Goal: Task Accomplishment & Management: Manage account settings

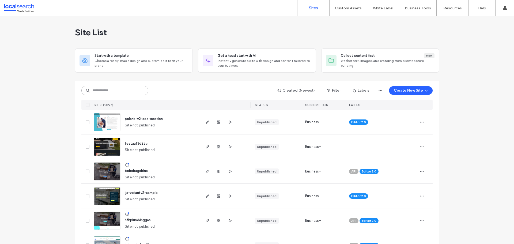
click at [102, 93] on input at bounding box center [114, 91] width 67 height 10
paste input "********"
type input "********"
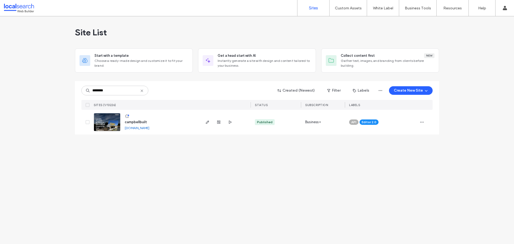
click at [107, 124] on img at bounding box center [107, 131] width 26 height 36
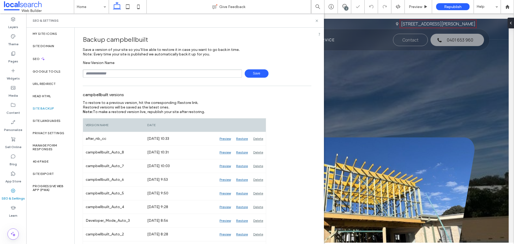
click at [111, 74] on input "text" at bounding box center [162, 73] width 159 height 8
type input "**********"
click at [251, 75] on span "Save" at bounding box center [257, 73] width 24 height 8
drag, startPoint x: 316, startPoint y: 21, endPoint x: 313, endPoint y: 2, distance: 18.4
click at [316, 21] on icon at bounding box center [317, 21] width 4 height 4
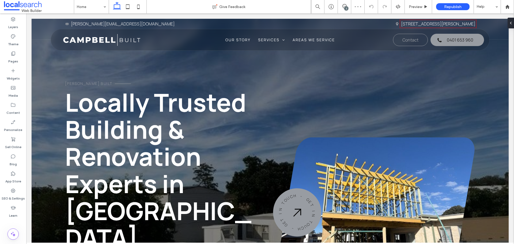
click at [345, 7] on div "2" at bounding box center [346, 8] width 4 height 4
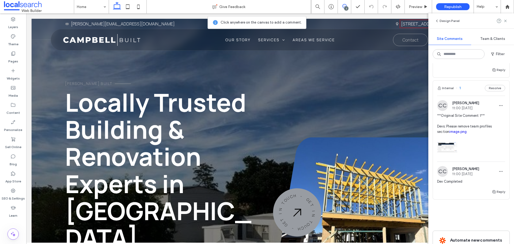
scroll to position [27, 0]
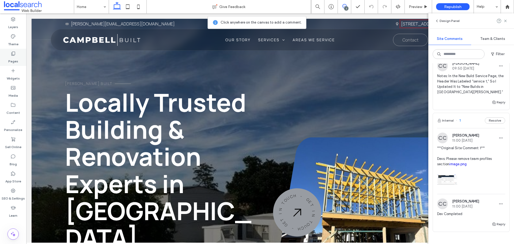
click at [18, 56] on div "Pages" at bounding box center [13, 57] width 26 height 17
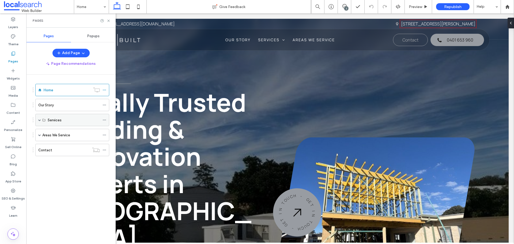
scroll to position [0, 0]
click at [43, 106] on label "Our Story" at bounding box center [46, 104] width 16 height 9
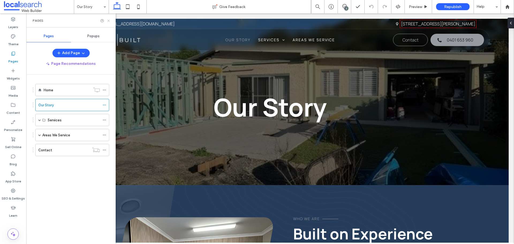
click at [107, 19] on icon at bounding box center [109, 21] width 4 height 4
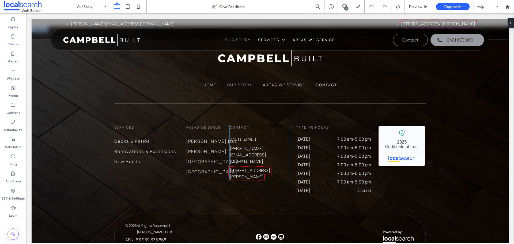
scroll to position [489, 0]
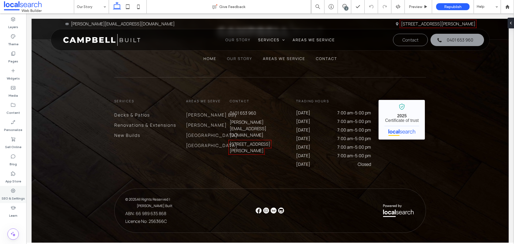
click at [14, 195] on label "SEO & Settings" at bounding box center [13, 196] width 23 height 7
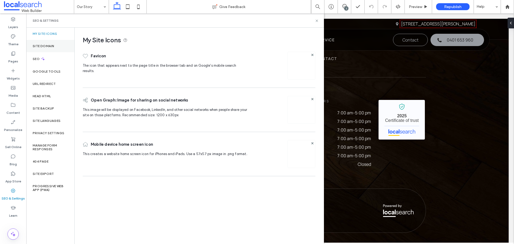
click at [50, 48] on div "Site Domain" at bounding box center [50, 46] width 48 height 12
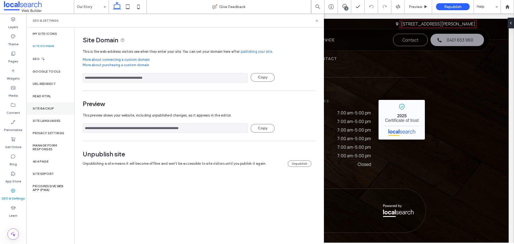
click at [48, 110] on label "Site Backup" at bounding box center [43, 109] width 21 height 4
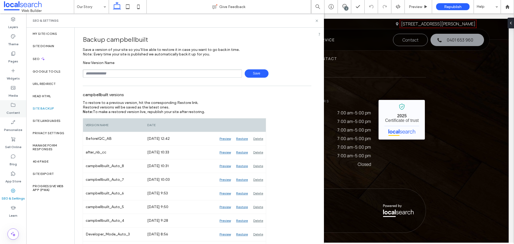
click at [10, 112] on label "Content" at bounding box center [13, 111] width 14 height 7
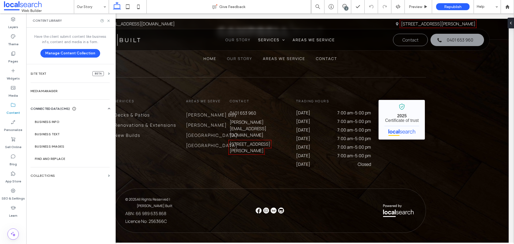
drag, startPoint x: 41, startPoint y: 121, endPoint x: 148, endPoint y: 83, distance: 113.9
click at [72, 116] on section "Business Info" at bounding box center [71, 122] width 81 height 12
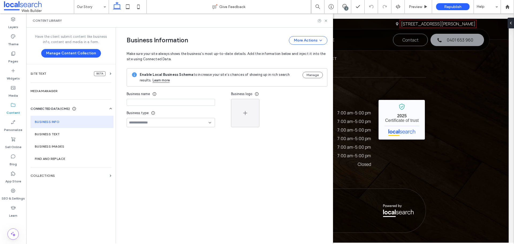
type input "**********"
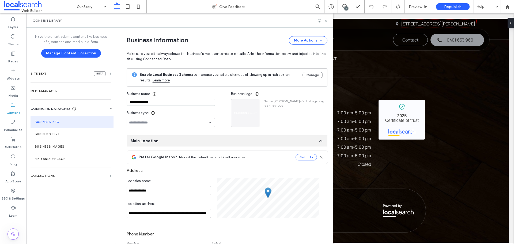
scroll to position [49, 0]
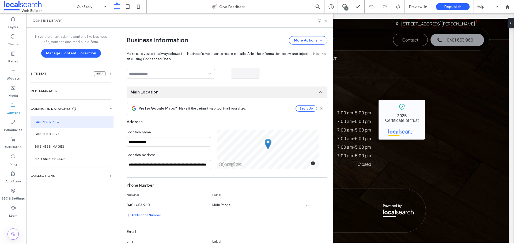
click at [222, 83] on div "**********" at bounding box center [223, 226] width 209 height 494
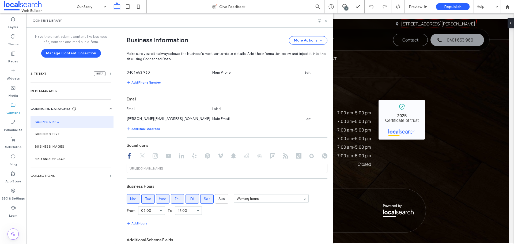
scroll to position [134, 0]
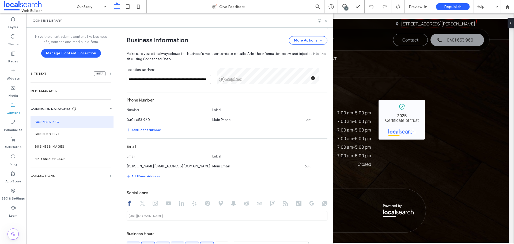
click at [178, 111] on div "Number" at bounding box center [167, 110] width 80 height 7
click at [168, 110] on div "Number" at bounding box center [167, 110] width 80 height 7
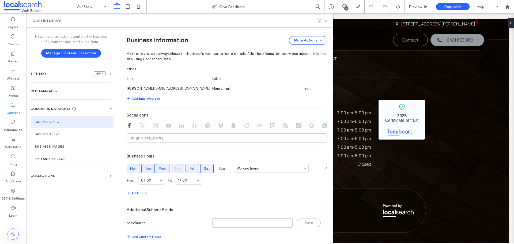
scroll to position [214, 0]
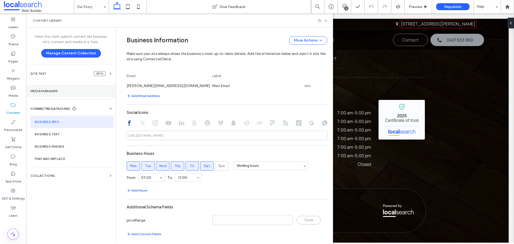
drag, startPoint x: 11, startPoint y: 196, endPoint x: 36, endPoint y: 86, distance: 112.1
click at [11, 196] on label "SEO & Settings" at bounding box center [13, 196] width 23 height 7
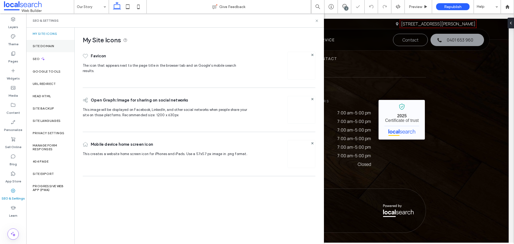
click at [41, 47] on label "Site Domain" at bounding box center [43, 46] width 21 height 4
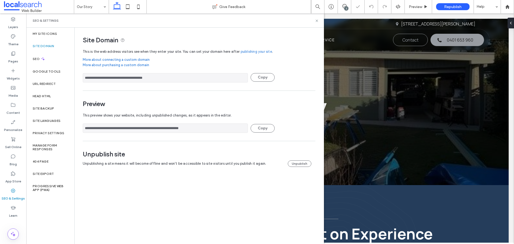
scroll to position [0, 0]
drag, startPoint x: 178, startPoint y: 128, endPoint x: 49, endPoint y: 128, distance: 129.0
click at [49, 128] on div "**********" at bounding box center [175, 136] width 298 height 216
click at [13, 35] on icon at bounding box center [12, 36] width 5 height 5
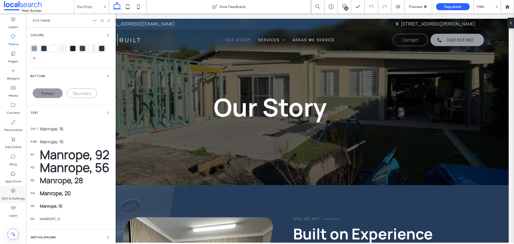
click at [15, 197] on label "SEO & Settings" at bounding box center [13, 196] width 23 height 7
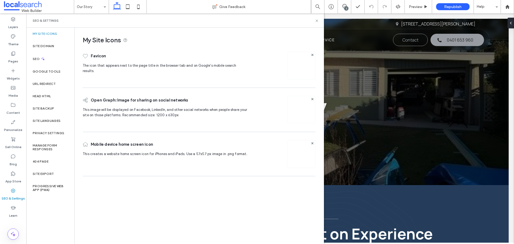
click at [299, 61] on img at bounding box center [301, 65] width 9 height 9
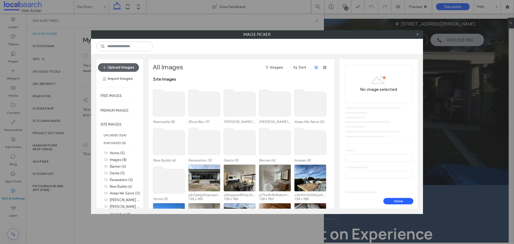
click at [419, 35] on icon at bounding box center [417, 34] width 4 height 4
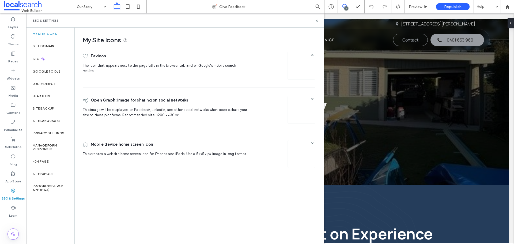
click at [348, 6] on span at bounding box center [344, 6] width 13 height 4
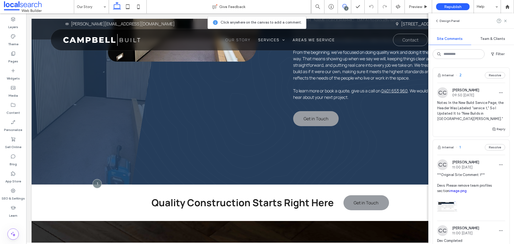
scroll to position [294, 0]
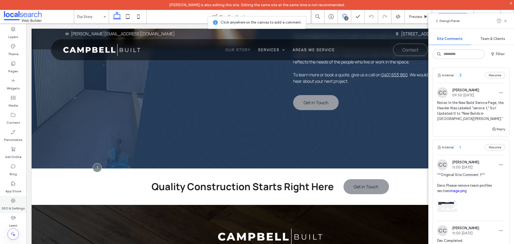
click at [11, 204] on label "SEO & Settings" at bounding box center [13, 206] width 23 height 7
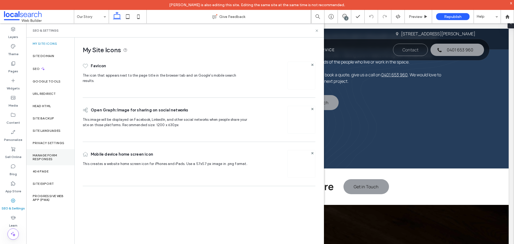
click at [41, 155] on label "Manage Form Responses" at bounding box center [50, 156] width 35 height 7
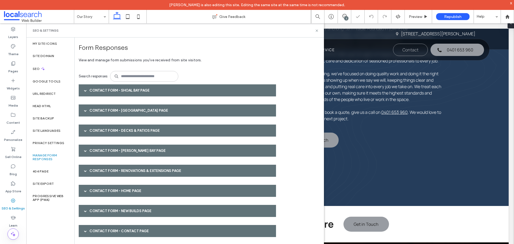
scroll to position [241, 0]
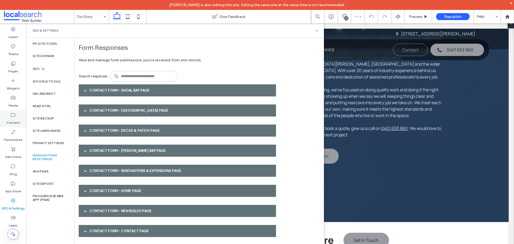
click at [18, 120] on label "Content" at bounding box center [13, 121] width 14 height 7
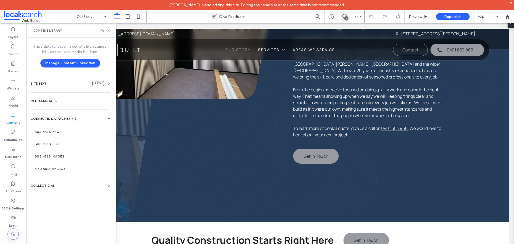
click at [54, 184] on div "Site Export" at bounding box center [50, 183] width 48 height 12
click at [48, 185] on label "Collections" at bounding box center [68, 186] width 75 height 4
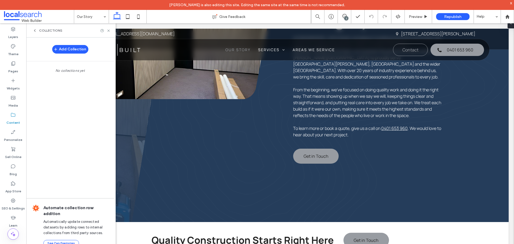
drag, startPoint x: 16, startPoint y: 66, endPoint x: 43, endPoint y: 67, distance: 26.5
click at [16, 66] on label "Pages" at bounding box center [13, 69] width 10 height 7
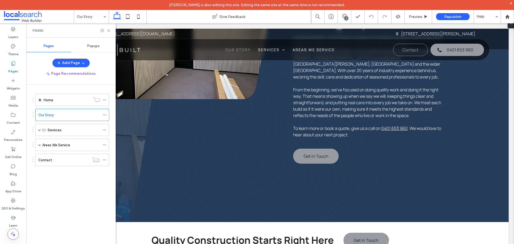
click at [96, 46] on div "Add Collection" at bounding box center [70, 49] width 88 height 11
click at [96, 46] on span "Popups" at bounding box center [93, 46] width 12 height 4
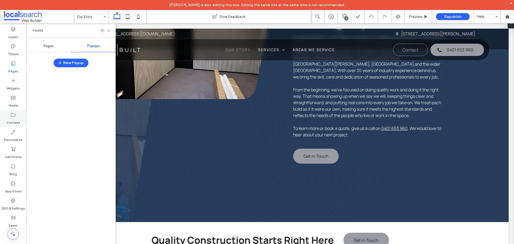
click at [14, 126] on div "Content" at bounding box center [13, 118] width 26 height 17
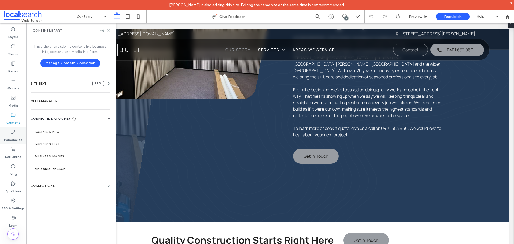
click at [14, 137] on label "Personalize" at bounding box center [13, 138] width 18 height 7
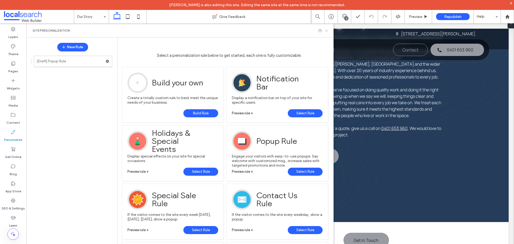
click at [327, 30] on use at bounding box center [326, 30] width 2 height 2
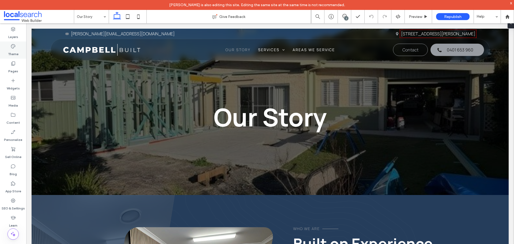
click at [16, 53] on label "Theme" at bounding box center [13, 52] width 10 height 7
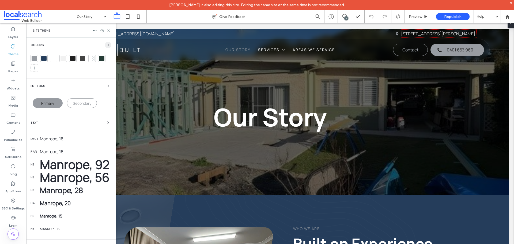
click at [106, 46] on icon "button" at bounding box center [108, 45] width 4 height 4
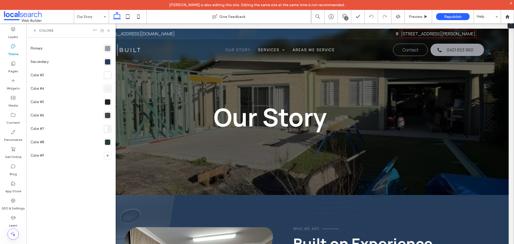
click at [109, 54] on section at bounding box center [107, 48] width 10 height 13
click at [108, 48] on div at bounding box center [107, 48] width 5 height 5
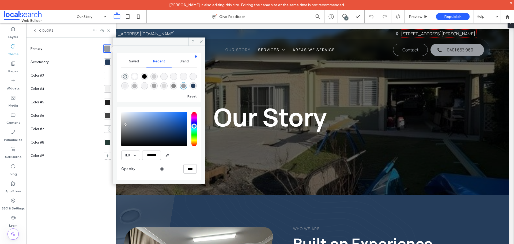
click at [167, 50] on div "Saved Recent Brand Reset HEX ******* Opacity ****" at bounding box center [159, 113] width 92 height 134
click at [109, 63] on div at bounding box center [107, 61] width 5 height 5
click at [161, 45] on div at bounding box center [159, 41] width 92 height 8
click at [202, 41] on icon at bounding box center [201, 42] width 4 height 4
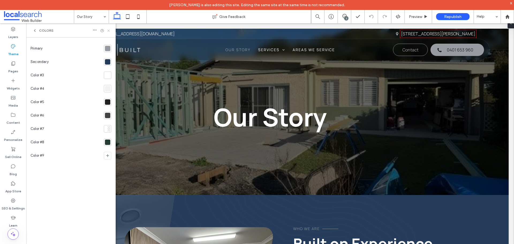
click at [108, 32] on icon at bounding box center [109, 31] width 4 height 4
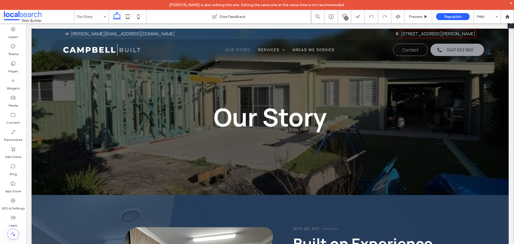
drag, startPoint x: 16, startPoint y: 204, endPoint x: 26, endPoint y: 185, distance: 21.9
click at [16, 204] on label "SEO & Settings" at bounding box center [13, 206] width 23 height 7
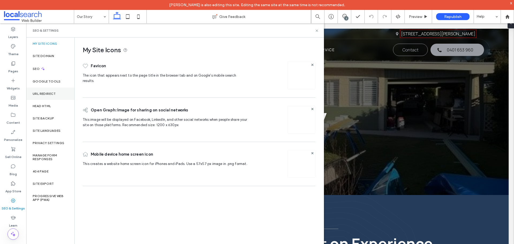
click at [47, 96] on div "URL Redirect" at bounding box center [50, 94] width 48 height 12
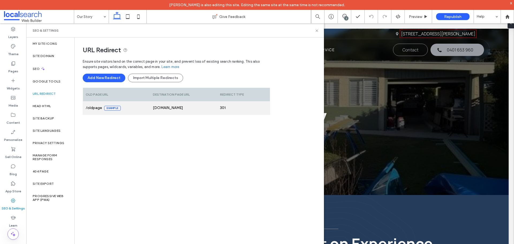
click at [248, 108] on div at bounding box center [258, 107] width 21 height 13
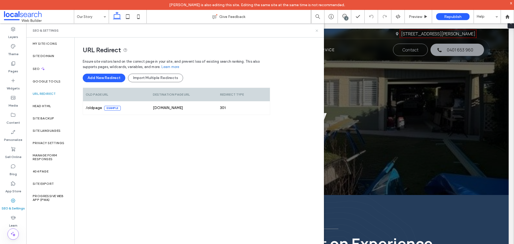
click at [317, 31] on icon at bounding box center [317, 31] width 4 height 4
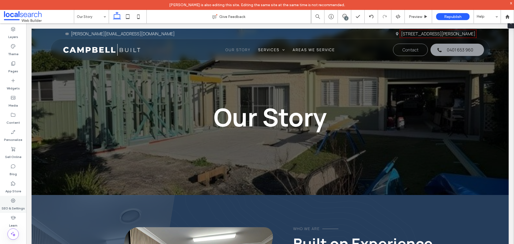
click at [14, 199] on icon at bounding box center [12, 200] width 5 height 5
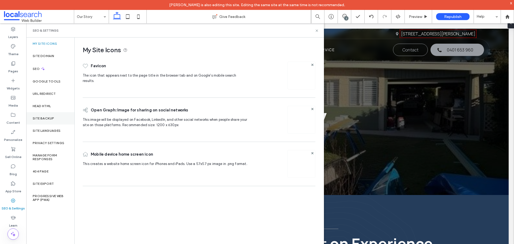
click at [46, 119] on label "Site Backup" at bounding box center [43, 118] width 21 height 4
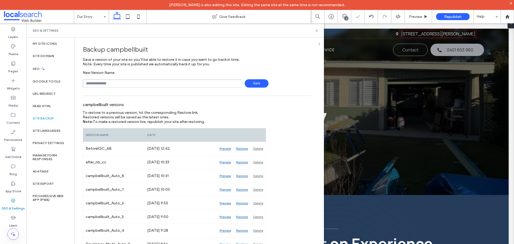
click at [317, 28] on div "SEO & Settings" at bounding box center [175, 30] width 298 height 14
drag, startPoint x: 317, startPoint y: 30, endPoint x: 83, endPoint y: 40, distance: 234.2
click at [317, 30] on icon at bounding box center [317, 31] width 4 height 4
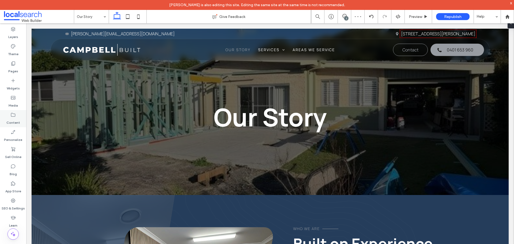
click at [13, 120] on label "Content" at bounding box center [13, 121] width 14 height 7
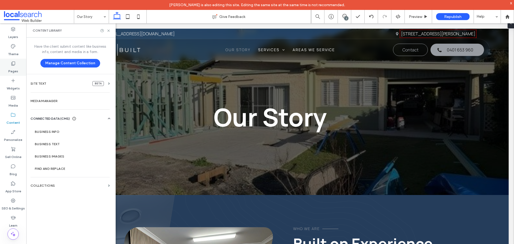
click at [17, 67] on label "Pages" at bounding box center [13, 69] width 10 height 7
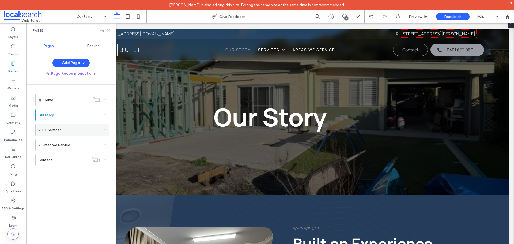
click at [39, 130] on span at bounding box center [39, 129] width 3 height 3
click at [49, 143] on label "Decks & Patios" at bounding box center [60, 142] width 25 height 9
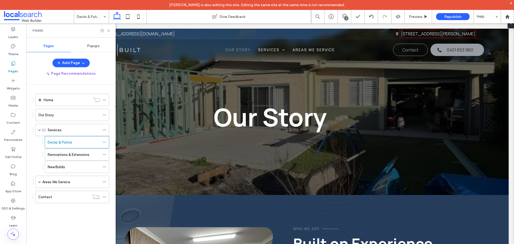
click at [107, 32] on icon at bounding box center [109, 31] width 4 height 4
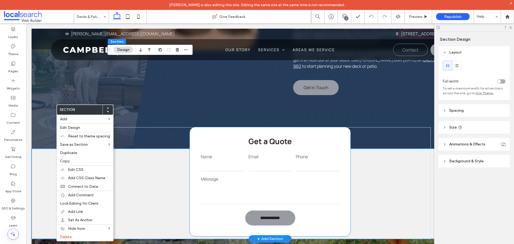
scroll to position [402, 0]
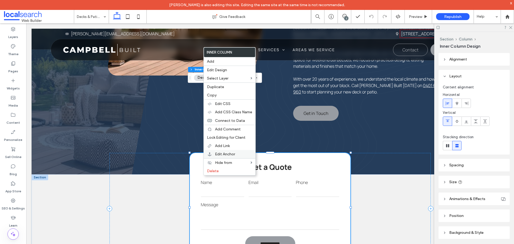
click at [227, 153] on span "Edit Anchor" at bounding box center [225, 154] width 20 height 5
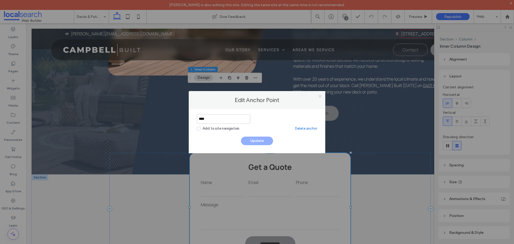
click at [320, 96] on icon at bounding box center [320, 96] width 4 height 4
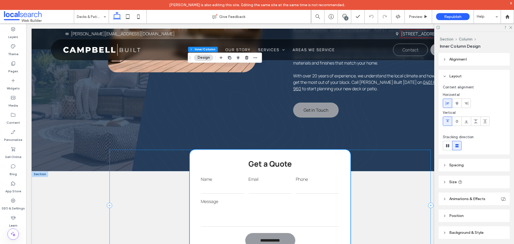
scroll to position [375, 0]
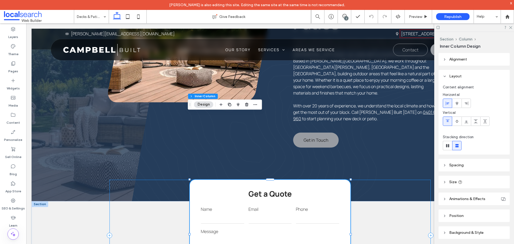
click at [156, 180] on div "**********" at bounding box center [269, 236] width 321 height 112
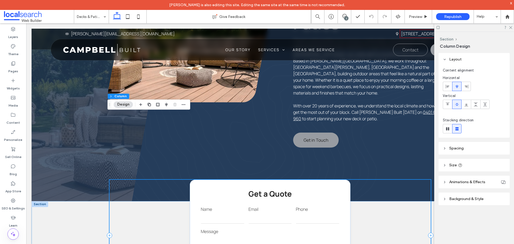
click at [162, 186] on div "**********" at bounding box center [269, 236] width 321 height 112
click at [195, 187] on div "**********" at bounding box center [270, 234] width 161 height 109
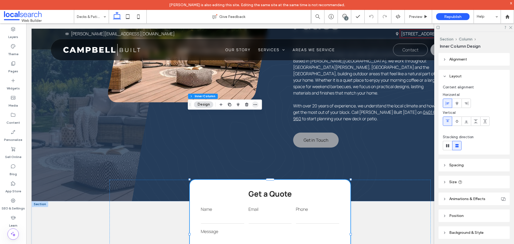
click at [255, 104] on use "button" at bounding box center [254, 104] width 3 height 1
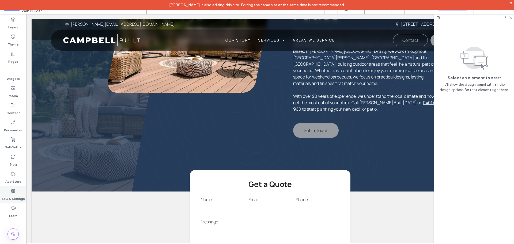
click at [10, 195] on label "SEO & Settings" at bounding box center [13, 197] width 23 height 7
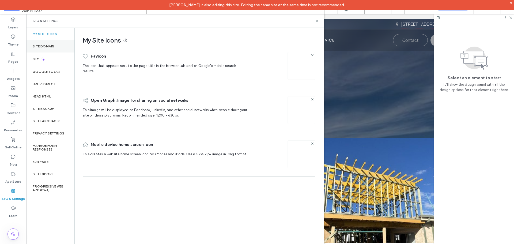
click at [37, 46] on label "Site Domain" at bounding box center [43, 46] width 21 height 4
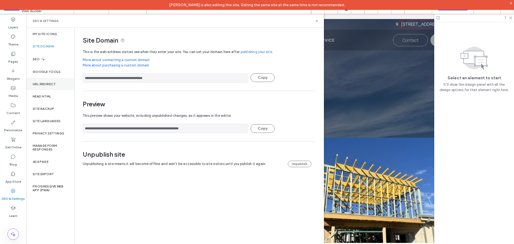
drag, startPoint x: 192, startPoint y: 83, endPoint x: 72, endPoint y: 85, distance: 120.5
click at [72, 85] on div "**********" at bounding box center [175, 136] width 298 height 216
click at [10, 59] on label "Pages" at bounding box center [13, 59] width 10 height 7
